Goal: Use online tool/utility: Utilize a website feature to perform a specific function

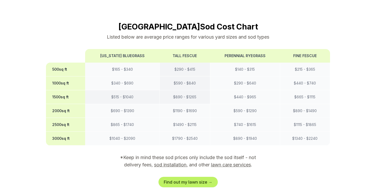
scroll to position [442, 0]
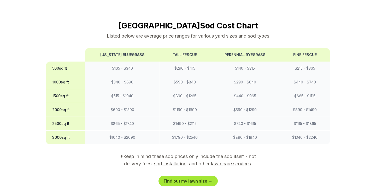
click at [185, 176] on link "Find out my lawn size →" at bounding box center [188, 181] width 59 height 10
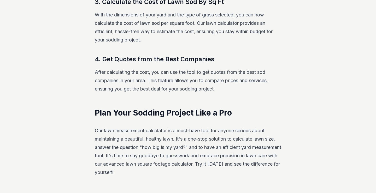
scroll to position [501, 0]
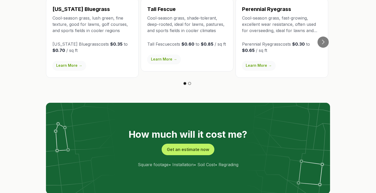
scroll to position [974, 0]
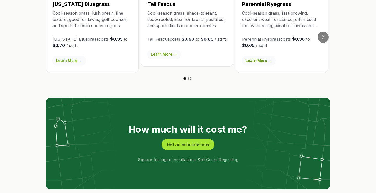
click at [181, 139] on button "Get an estimate now" at bounding box center [188, 145] width 53 height 12
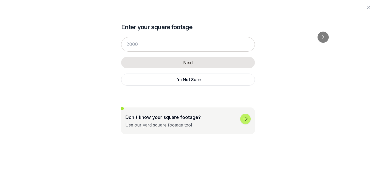
click at [181, 139] on button "Get an estimate now" at bounding box center [188, 145] width 53 height 12
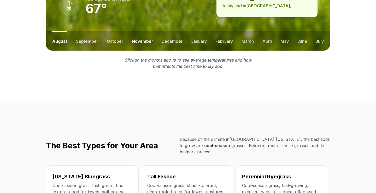
scroll to position [802, 0]
